Goal: Register for event/course

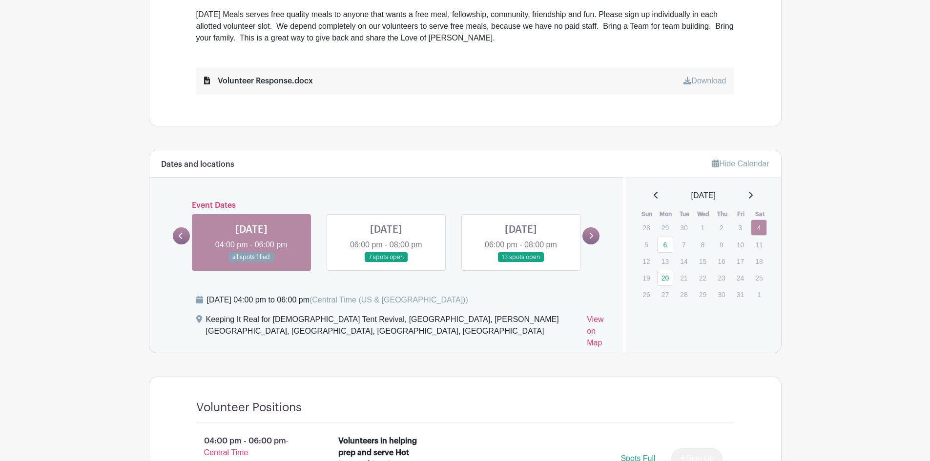
scroll to position [439, 0]
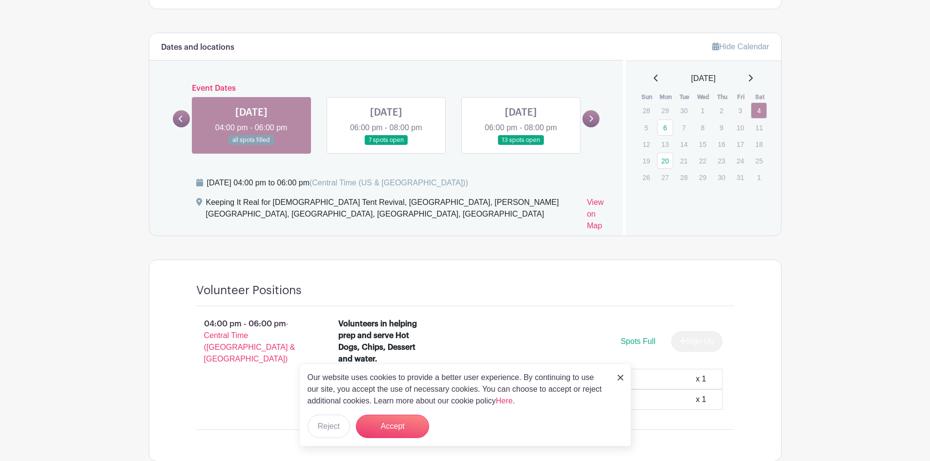
click at [386, 145] on link at bounding box center [386, 145] width 0 height 0
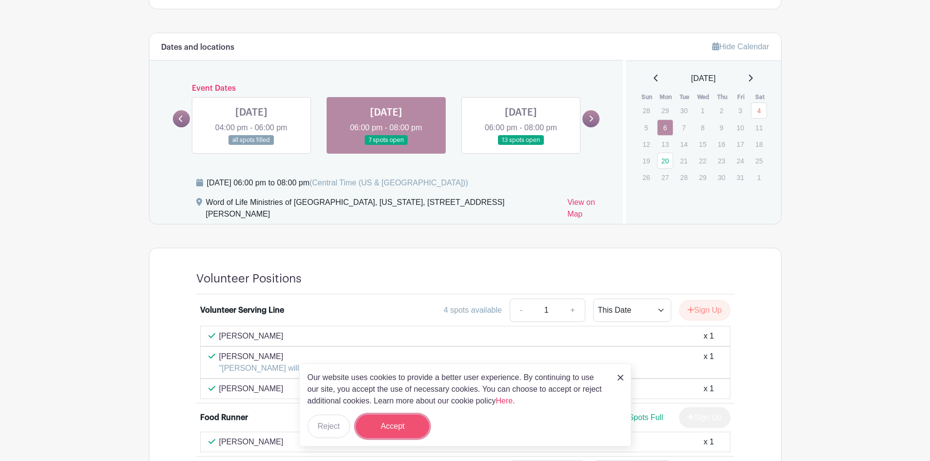
click at [397, 430] on button "Accept" at bounding box center [392, 426] width 73 height 23
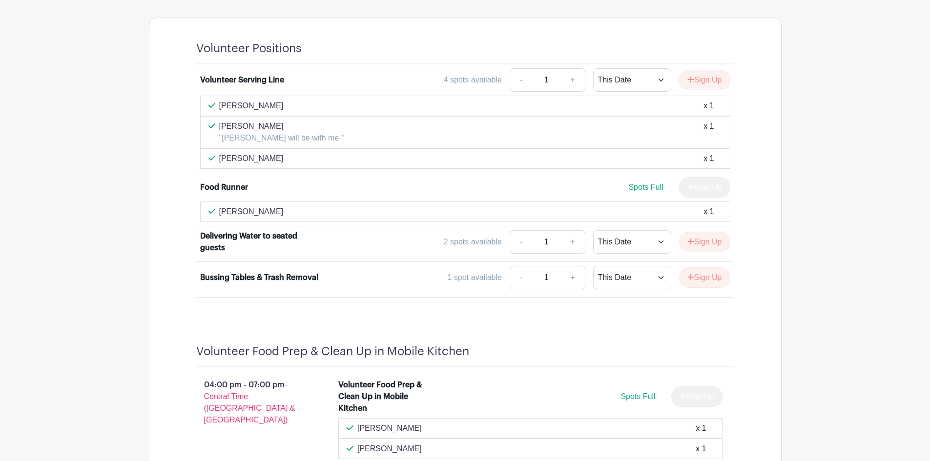
scroll to position [683, 0]
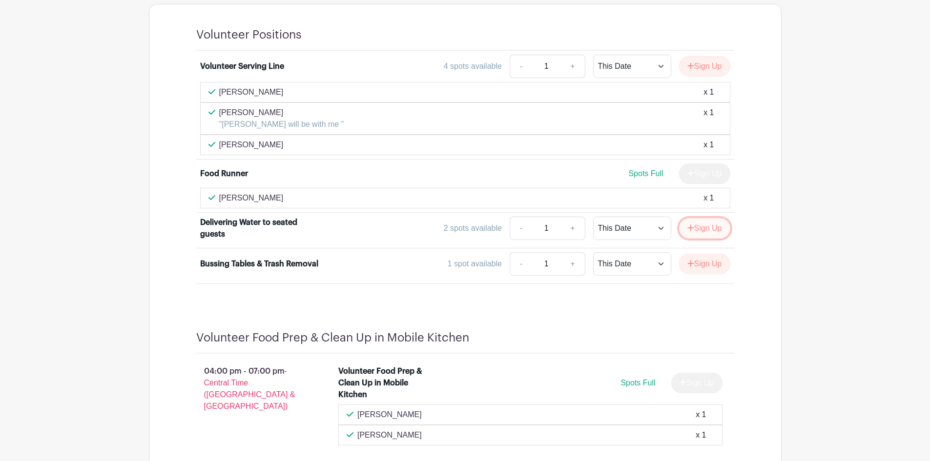
click at [717, 219] on button "Sign Up" at bounding box center [704, 228] width 51 height 20
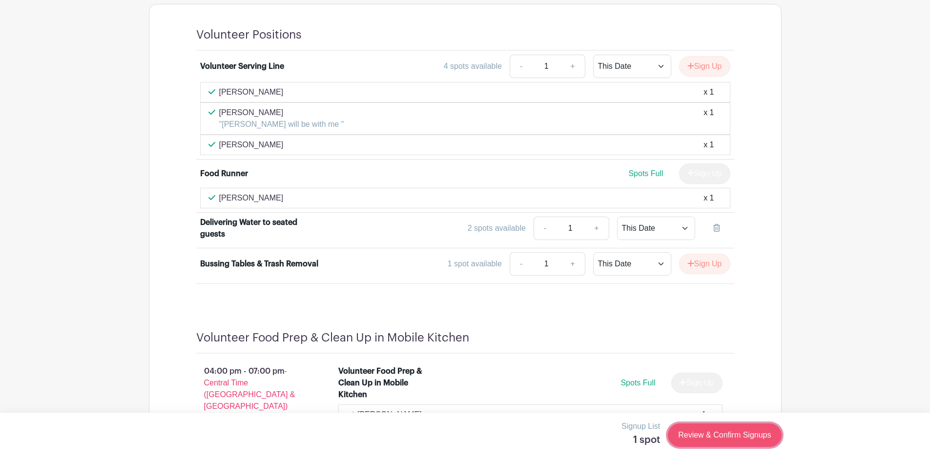
click at [723, 437] on link "Review & Confirm Signups" at bounding box center [724, 435] width 113 height 23
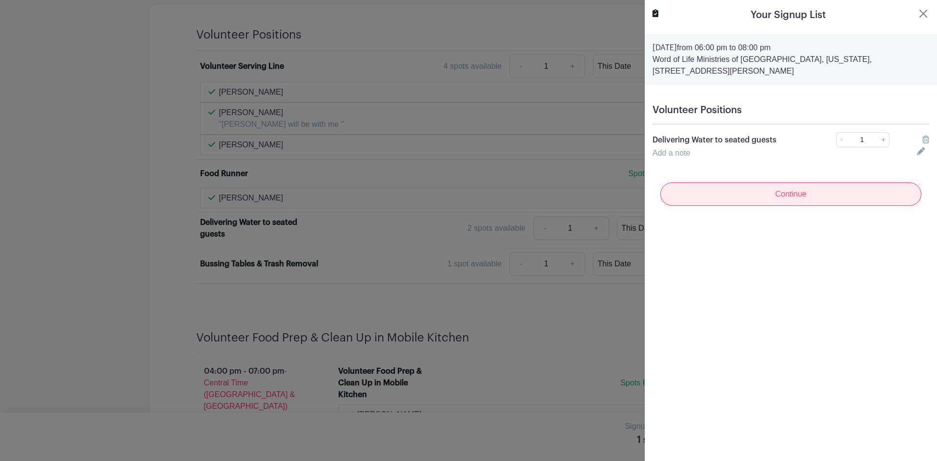
click at [796, 196] on input "Continue" at bounding box center [790, 194] width 261 height 23
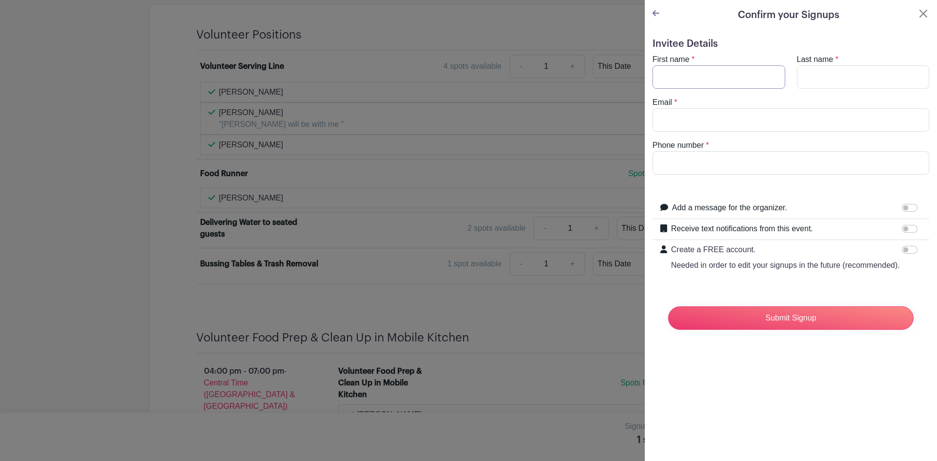
click at [722, 72] on input "First name" at bounding box center [719, 76] width 133 height 23
type input "[PERSON_NAME]"
click at [726, 130] on input "Email" at bounding box center [791, 119] width 277 height 23
type input "[EMAIL_ADDRESS][DOMAIN_NAME]"
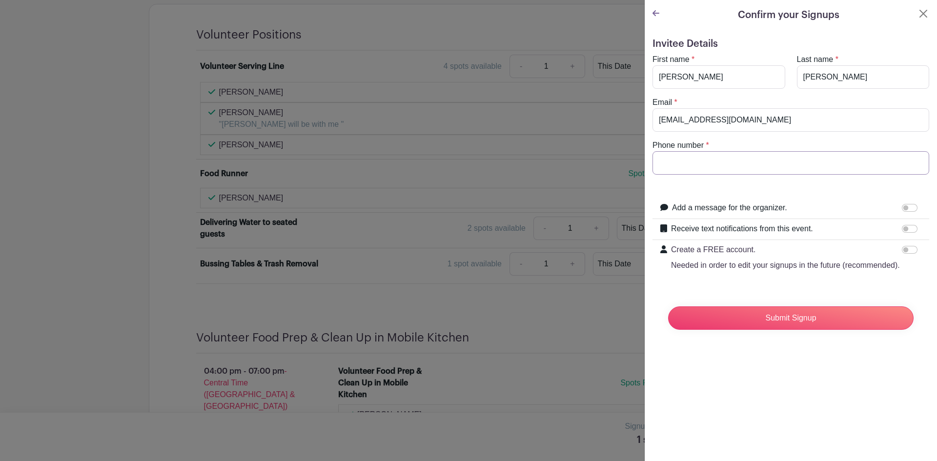
click at [720, 166] on input "Phone number" at bounding box center [791, 162] width 277 height 23
type input "[PHONE_NUMBER]"
click at [904, 209] on input "Add a message for the organizer." at bounding box center [910, 208] width 16 height 8
checkbox input "true"
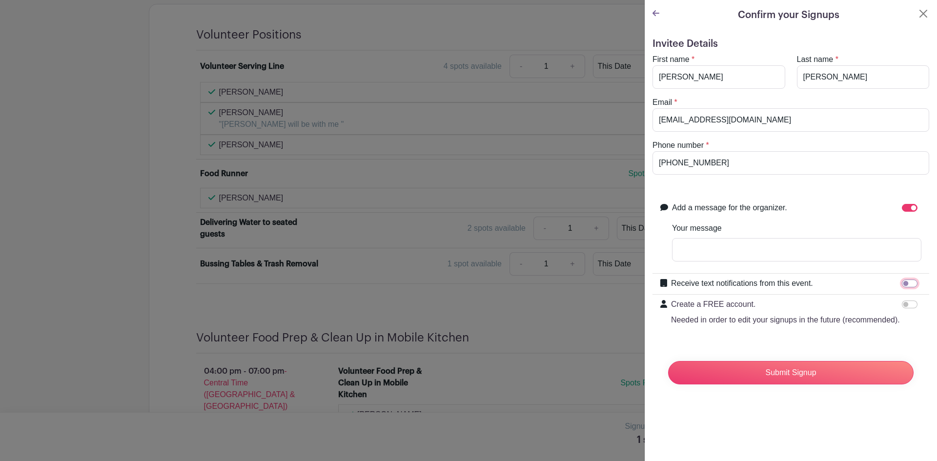
click at [902, 283] on input "Receive text notifications from this event." at bounding box center [910, 284] width 16 height 8
checkbox input "true"
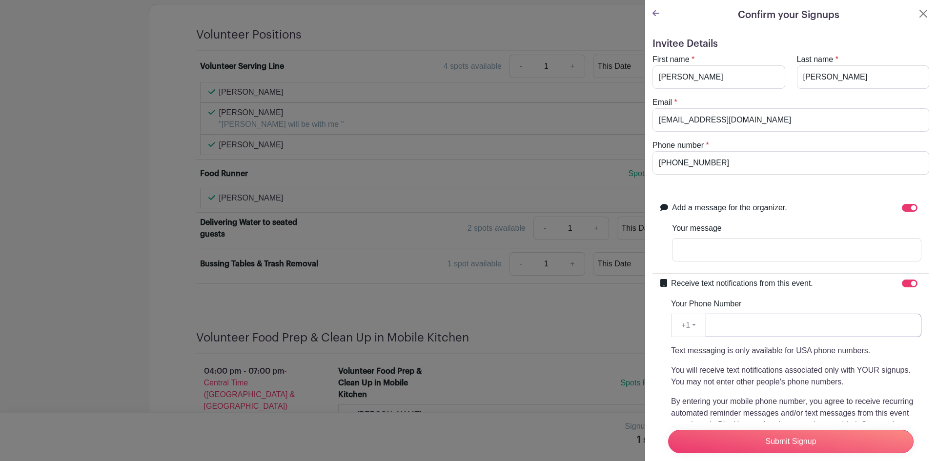
click at [895, 325] on input "Your Phone Number" at bounding box center [814, 325] width 216 height 23
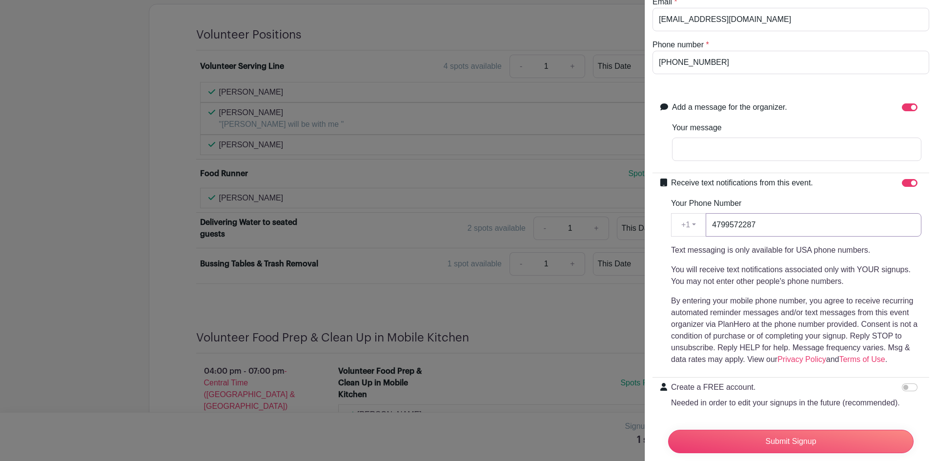
scroll to position [149, 0]
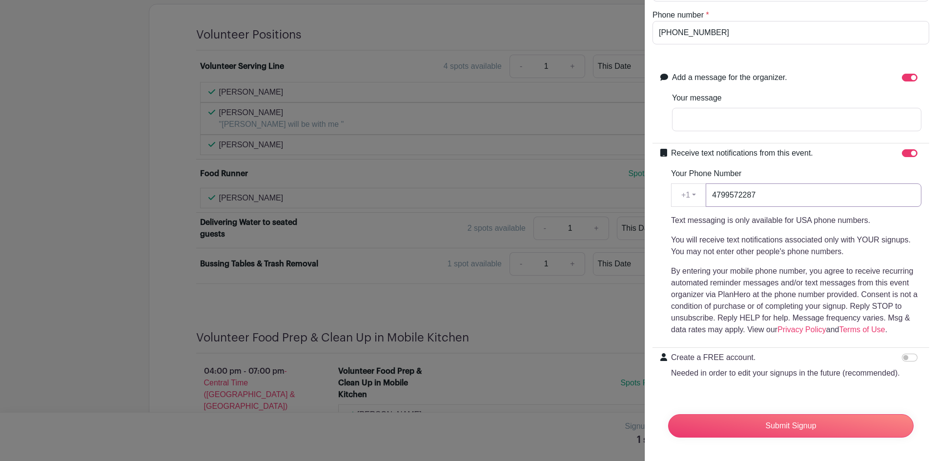
type input "4799572287"
click at [904, 354] on input "Create a FREE account. Needed in order to edit your signups in the future (reco…" at bounding box center [910, 358] width 16 height 8
checkbox input "true"
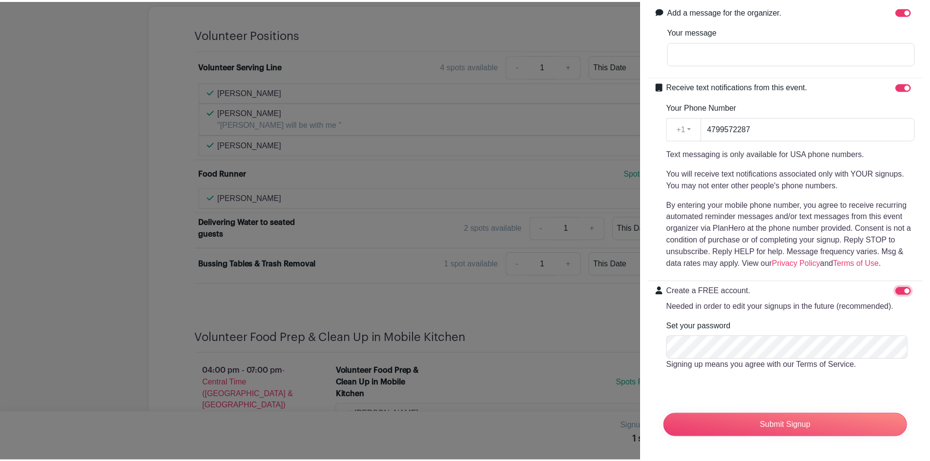
scroll to position [216, 0]
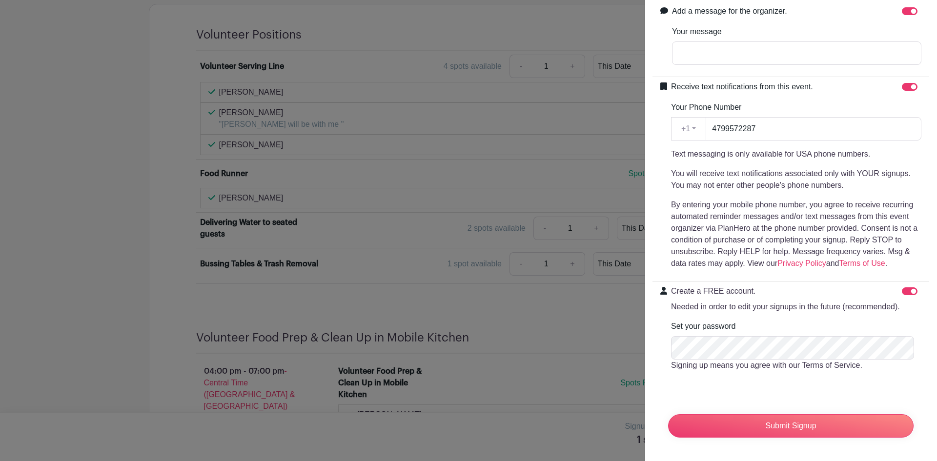
click at [694, 383] on form "Invitee Details First name * [PERSON_NAME] Last name * [PERSON_NAME] Email * [E…" at bounding box center [791, 143] width 277 height 604
click at [675, 382] on form "Invitee Details First name * [PERSON_NAME] Last name * [PERSON_NAME] Email * [E…" at bounding box center [791, 143] width 277 height 604
click at [810, 419] on input "Submit Signup" at bounding box center [790, 425] width 245 height 23
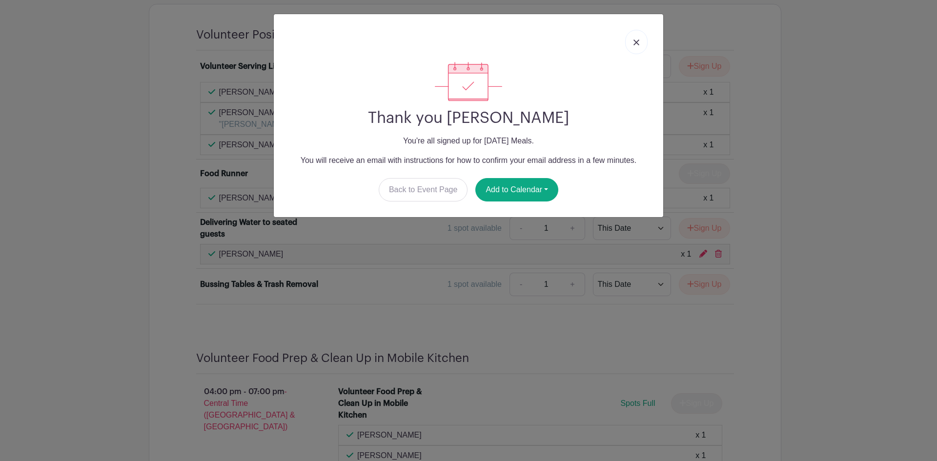
click at [639, 43] on link at bounding box center [636, 42] width 22 height 24
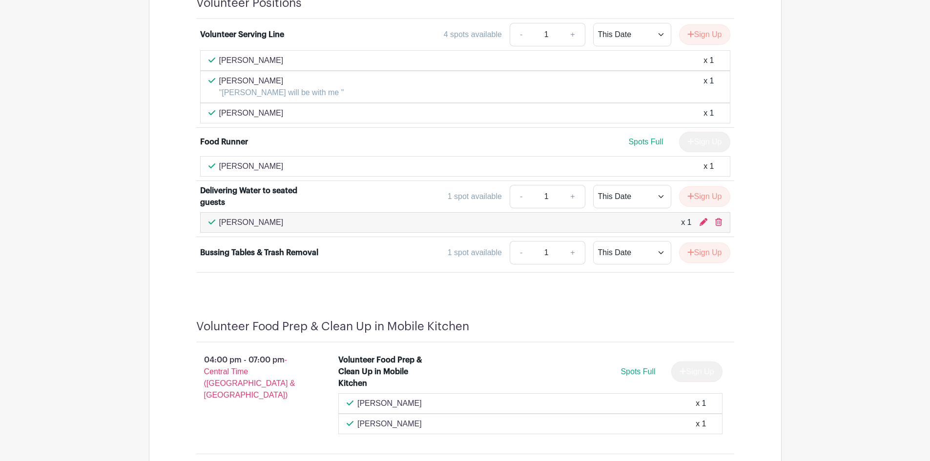
scroll to position [789, 0]
